Goal: Check status: Check status

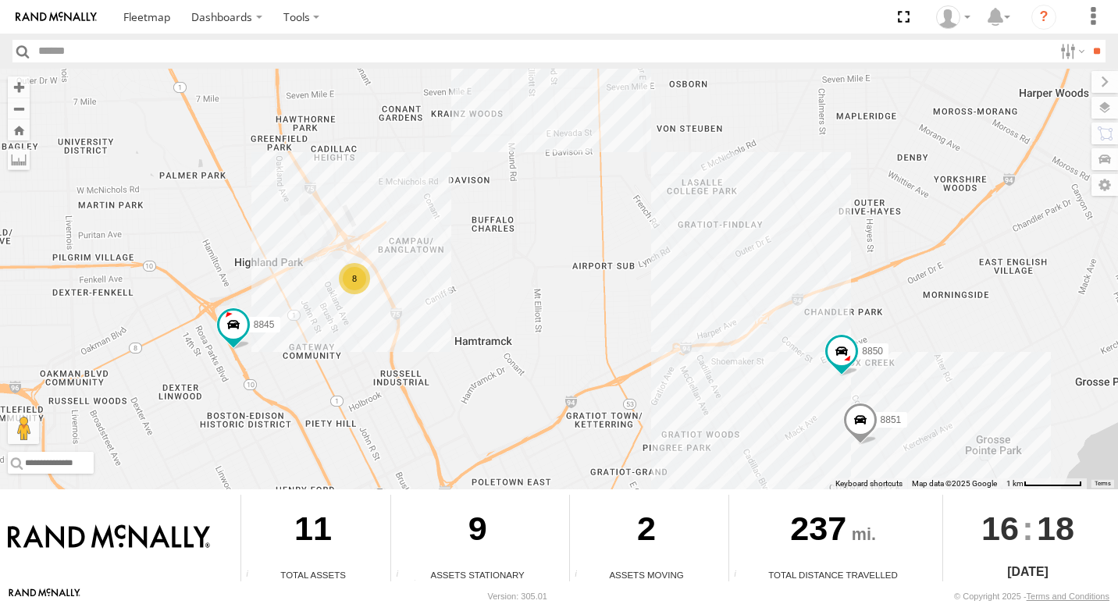
click at [356, 295] on div "8845 8851 8850 8" at bounding box center [559, 279] width 1118 height 421
click at [356, 279] on div "8" at bounding box center [354, 278] width 31 height 31
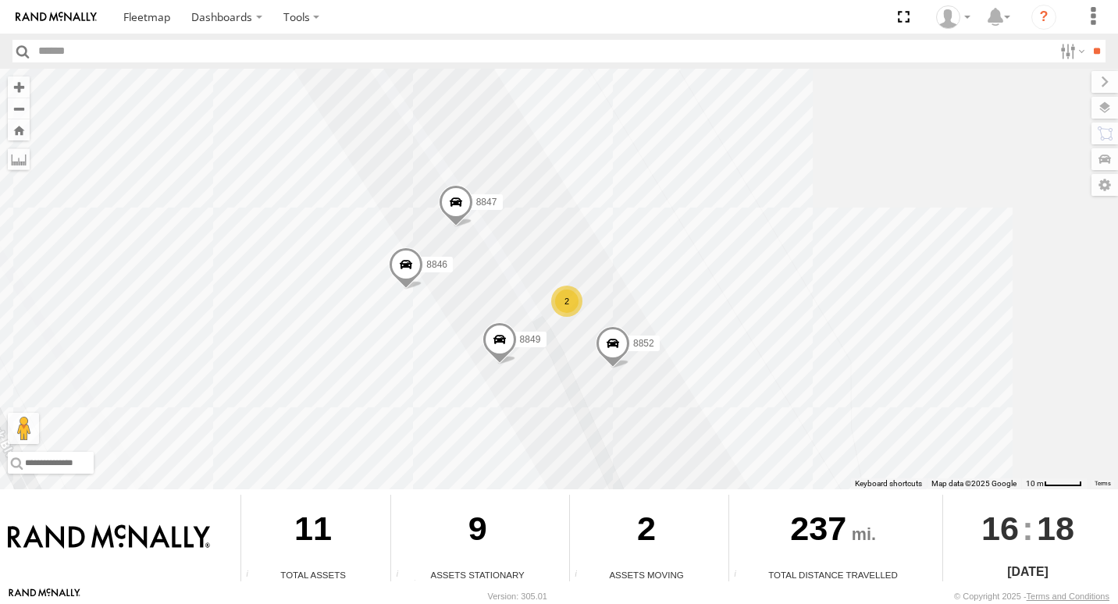
click at [566, 304] on div "2" at bounding box center [566, 301] width 31 height 31
